Goal: Information Seeking & Learning: Find specific fact

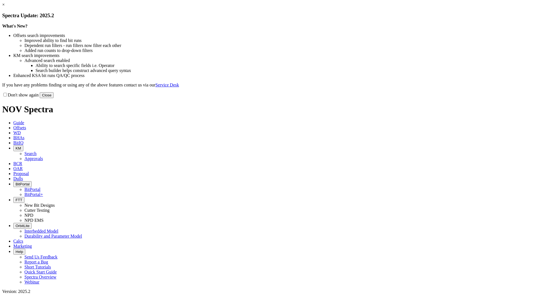
click at [370, 98] on div "Don't show again Close" at bounding box center [266, 95] width 529 height 6
click at [54, 98] on button "Close" at bounding box center [47, 95] width 14 height 6
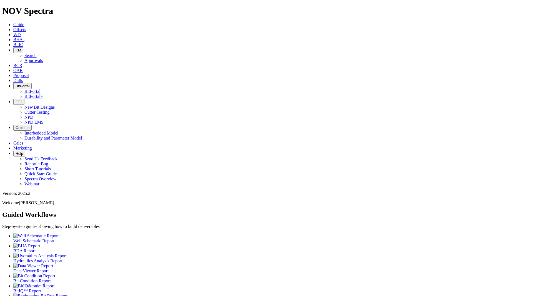
click at [16, 48] on icon "button" at bounding box center [16, 50] width 0 height 4
click at [37, 53] on link "Search" at bounding box center [30, 55] width 12 height 5
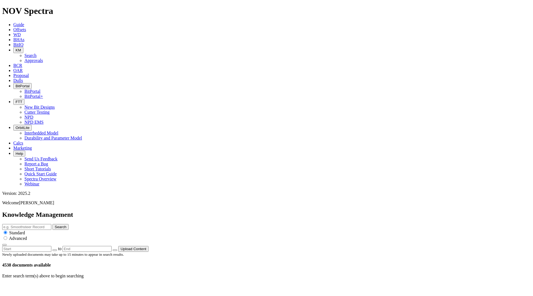
click at [51, 224] on input "text" at bounding box center [26, 227] width 49 height 6
type input "ION+ Infinity"
click at [52, 224] on button "Search" at bounding box center [60, 227] width 16 height 6
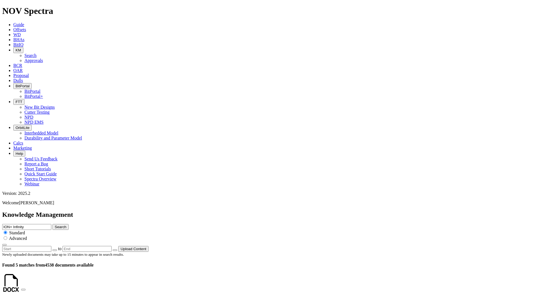
click at [69, 224] on button "Search" at bounding box center [60, 227] width 16 height 6
click at [51, 224] on input "ION+ Infinity" at bounding box center [26, 227] width 49 height 6
type input "Infinity"
click at [52, 224] on button "Search" at bounding box center [60, 227] width 16 height 6
click at [51, 224] on input "Infinity" at bounding box center [26, 227] width 49 height 6
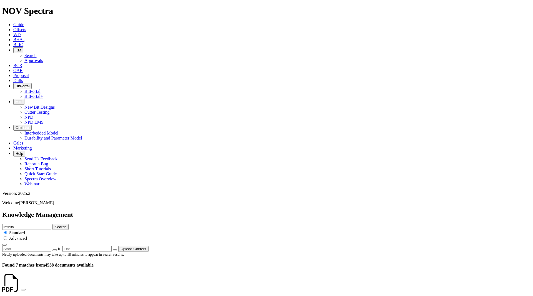
drag, startPoint x: 268, startPoint y: 30, endPoint x: 231, endPoint y: 31, distance: 37.2
click at [231, 211] on div "Knowledge Management Infinity Search Standard Advanced to Upload Content" at bounding box center [266, 231] width 529 height 41
type input "Pegasus"
click at [52, 224] on button "Search" at bounding box center [60, 227] width 16 height 6
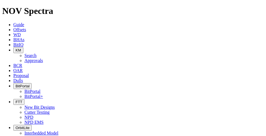
click at [29, 84] on span "BitPortal" at bounding box center [23, 86] width 14 height 4
click at [41, 89] on link "BitPortal" at bounding box center [32, 91] width 16 height 5
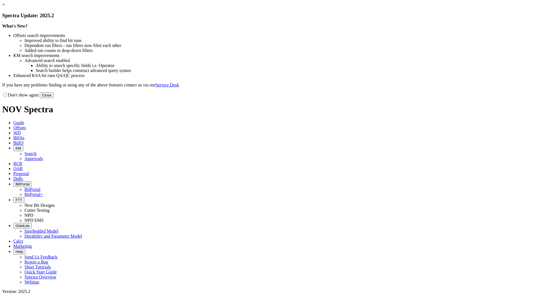
click at [54, 98] on button "Close" at bounding box center [47, 95] width 14 height 6
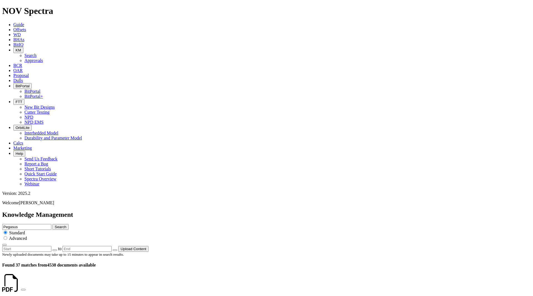
click at [29, 84] on span "BitPortal" at bounding box center [23, 86] width 14 height 4
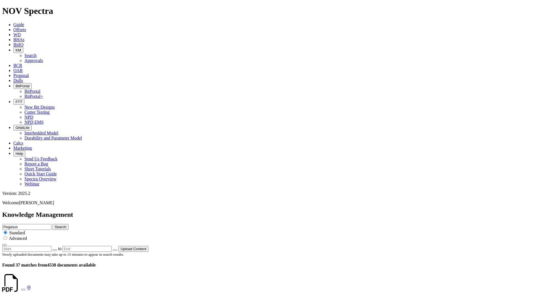
click at [41, 89] on link "BitPortal" at bounding box center [32, 91] width 16 height 5
